Goal: Navigation & Orientation: Find specific page/section

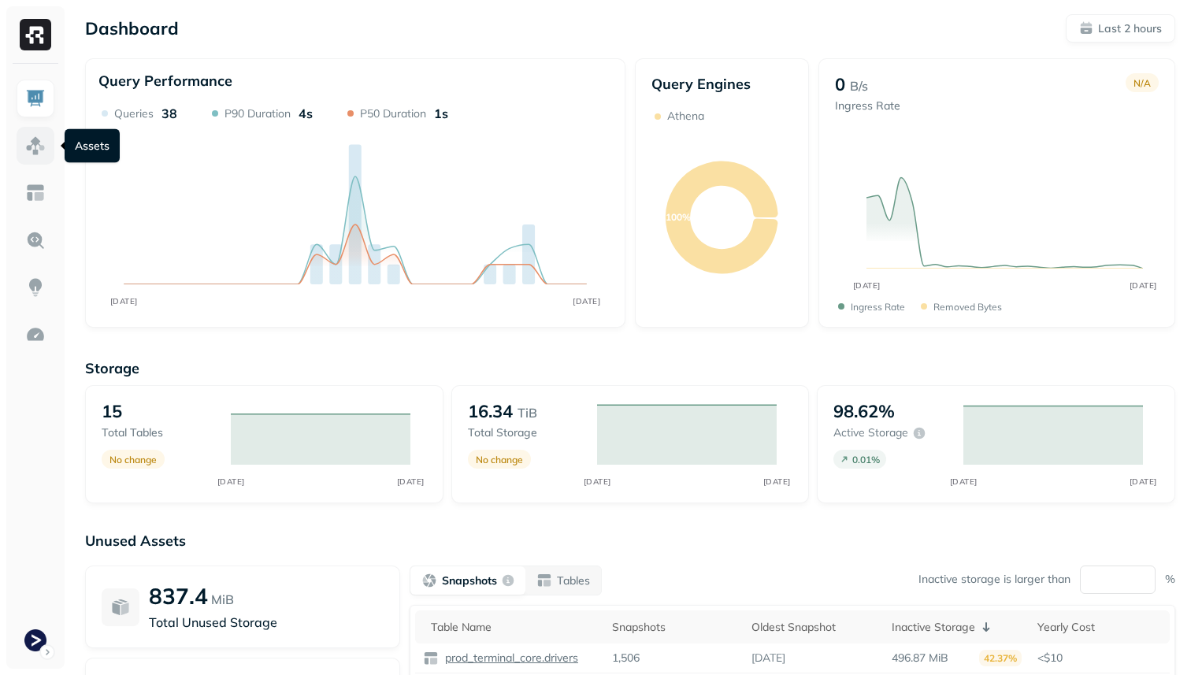
click at [32, 145] on img at bounding box center [35, 145] width 20 height 20
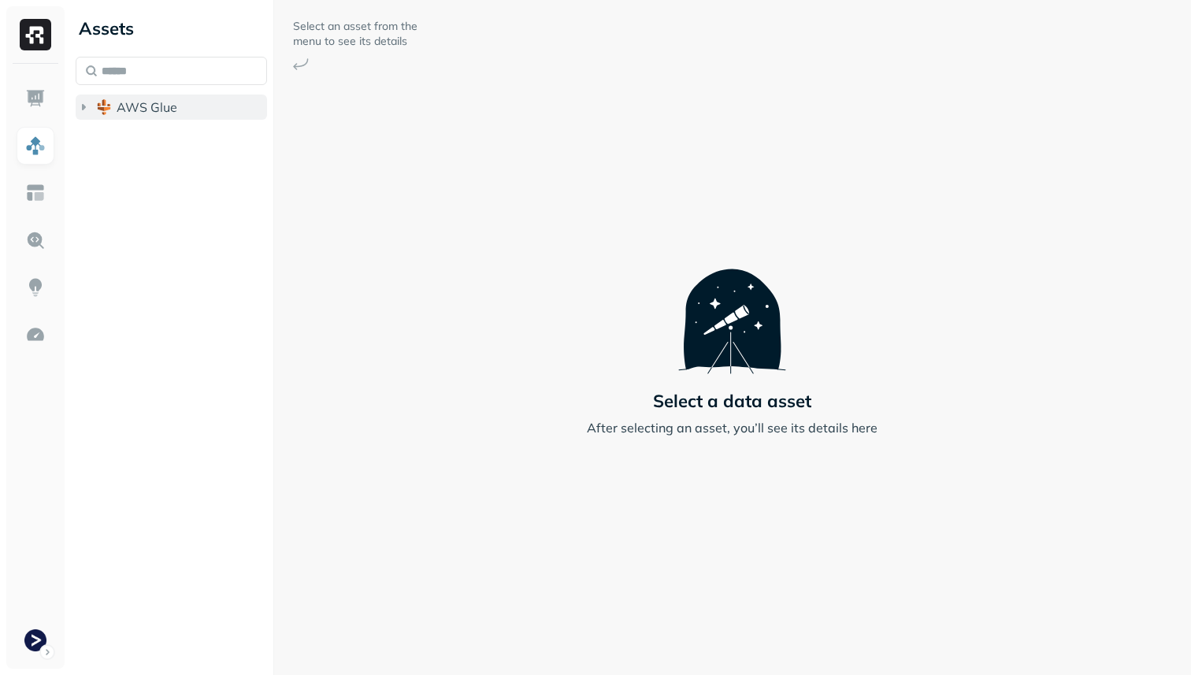
click at [129, 118] on button "AWS Glue" at bounding box center [171, 107] width 191 height 25
click at [129, 129] on button "prod_terminal_core" at bounding box center [179, 136] width 176 height 25
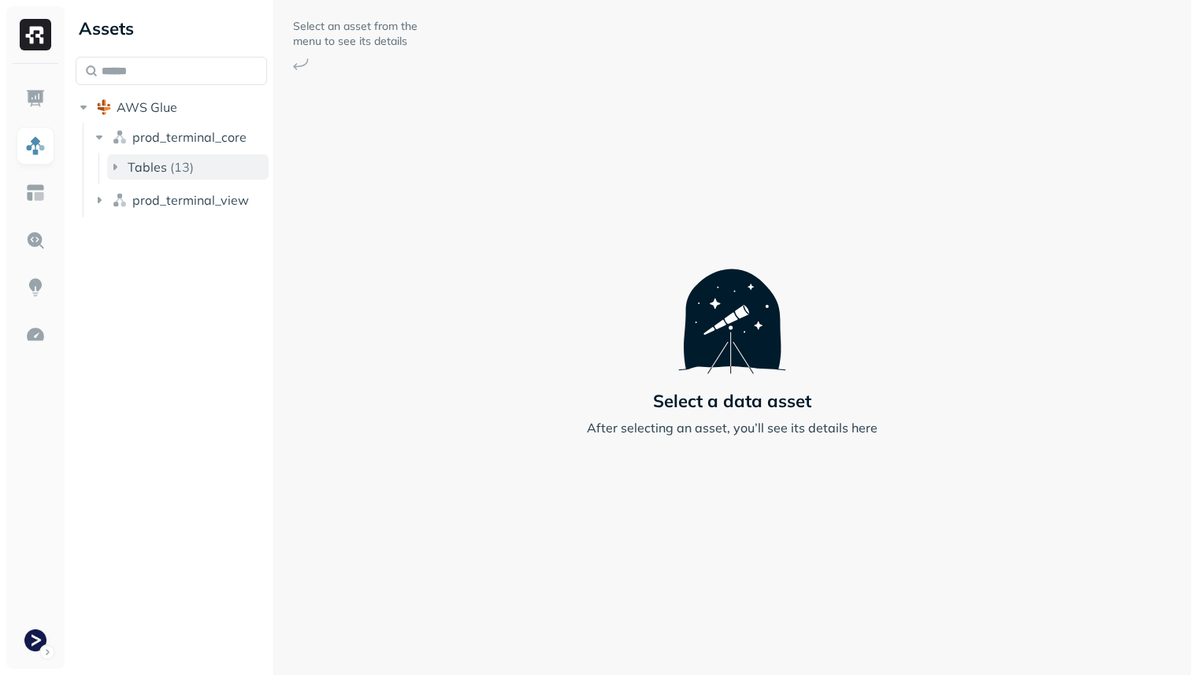
click at [129, 165] on span "Tables" at bounding box center [147, 167] width 39 height 16
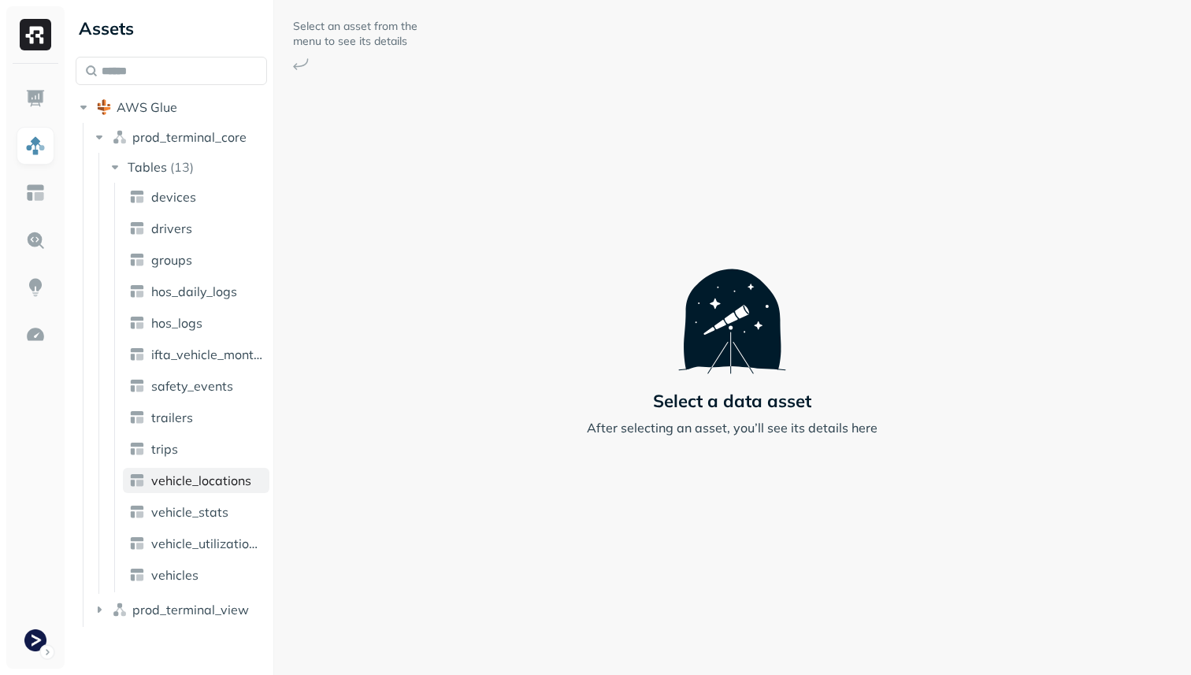
click at [210, 486] on span "vehicle_locations" at bounding box center [201, 481] width 100 height 16
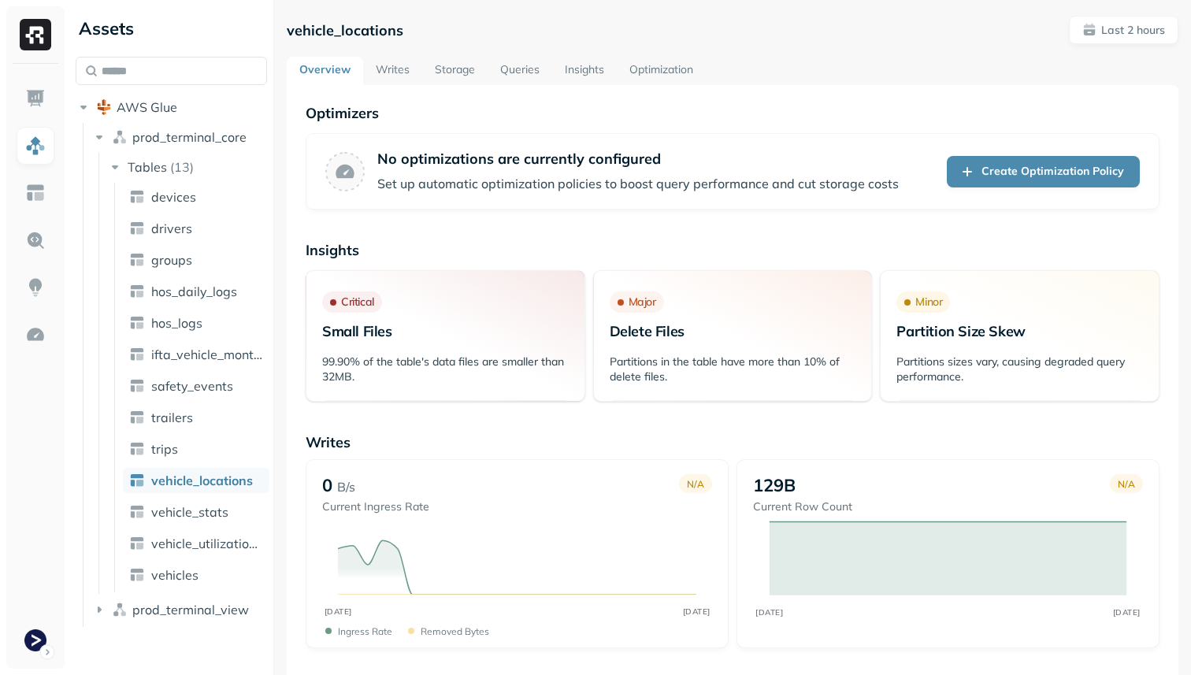
click at [463, 68] on link "Storage" at bounding box center [454, 71] width 65 height 28
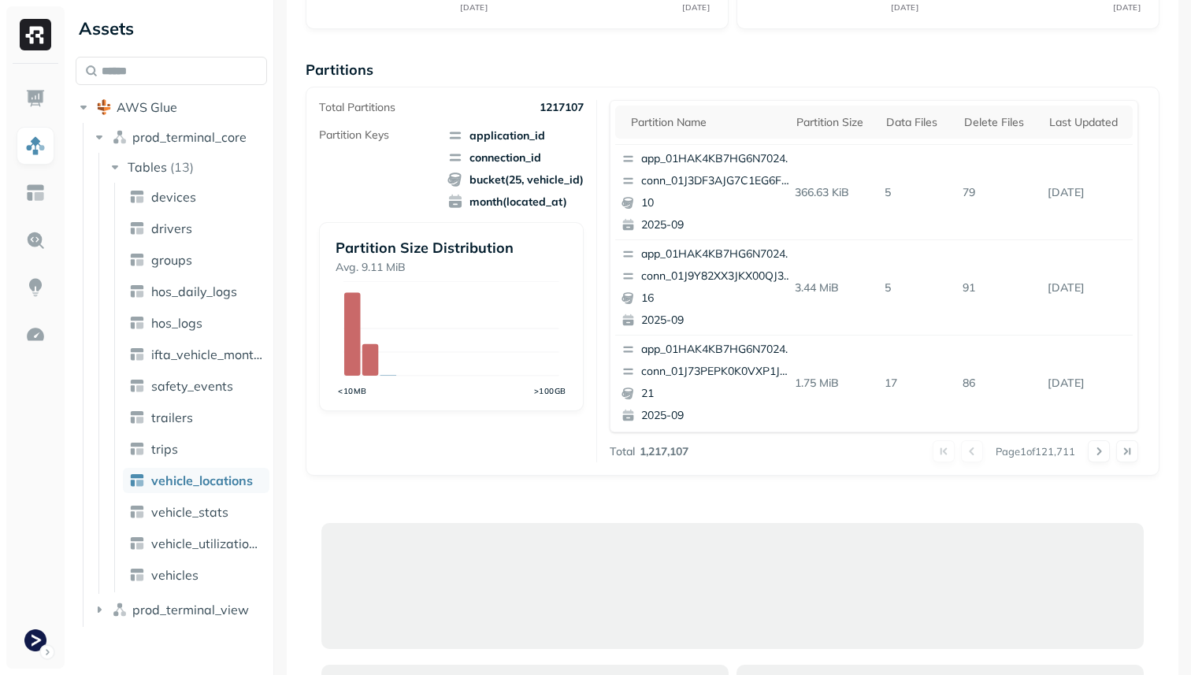
scroll to position [260, 0]
click at [998, 109] on th "Delete Files" at bounding box center [998, 120] width 85 height 33
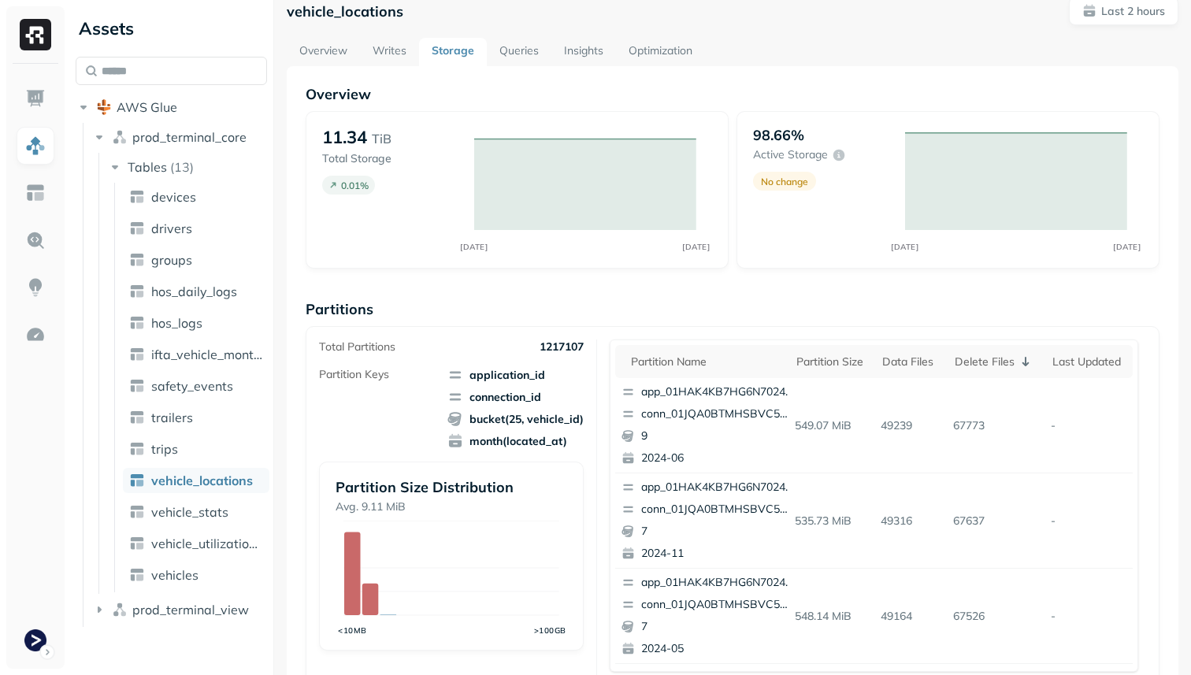
scroll to position [0, 0]
